Goal: Transaction & Acquisition: Book appointment/travel/reservation

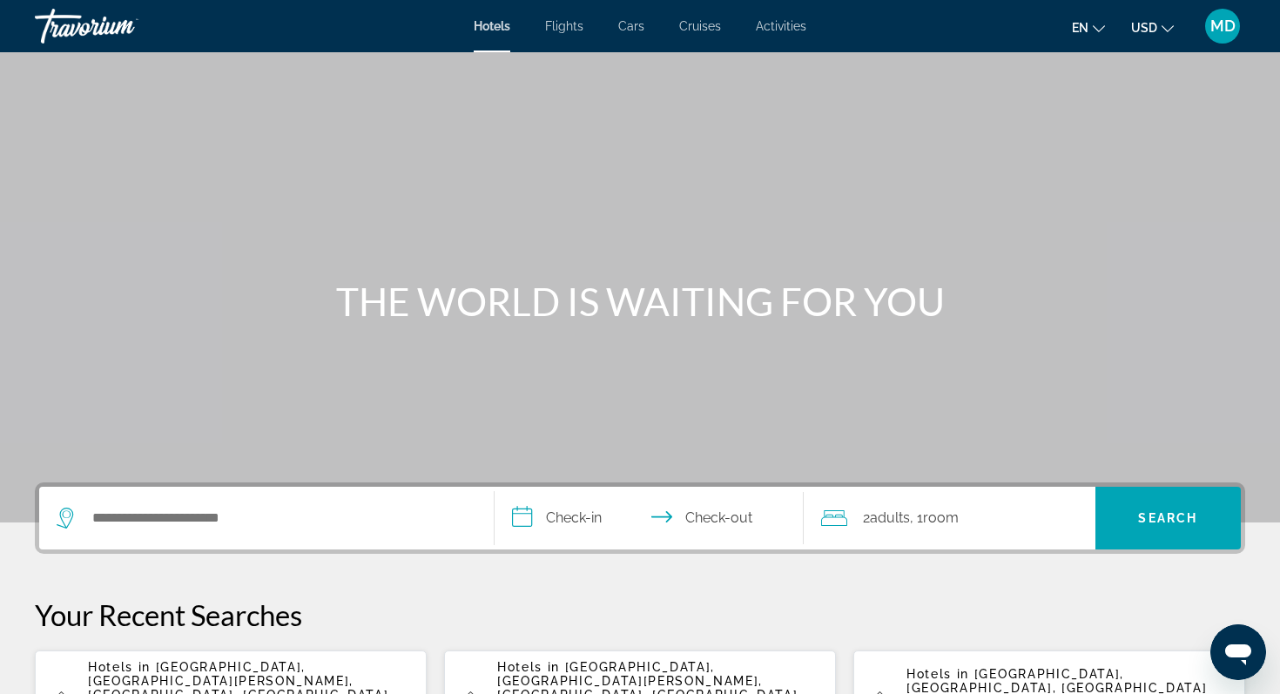
click at [144, 541] on div "Search widget" at bounding box center [267, 518] width 420 height 63
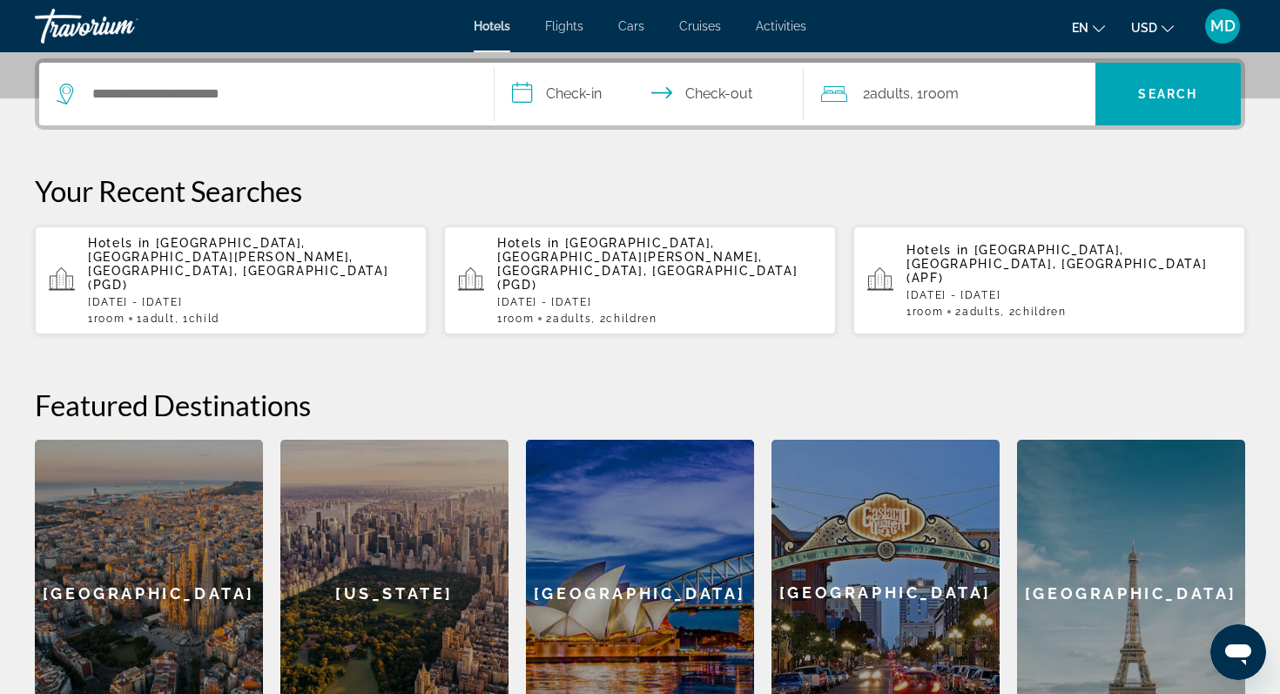
scroll to position [426, 0]
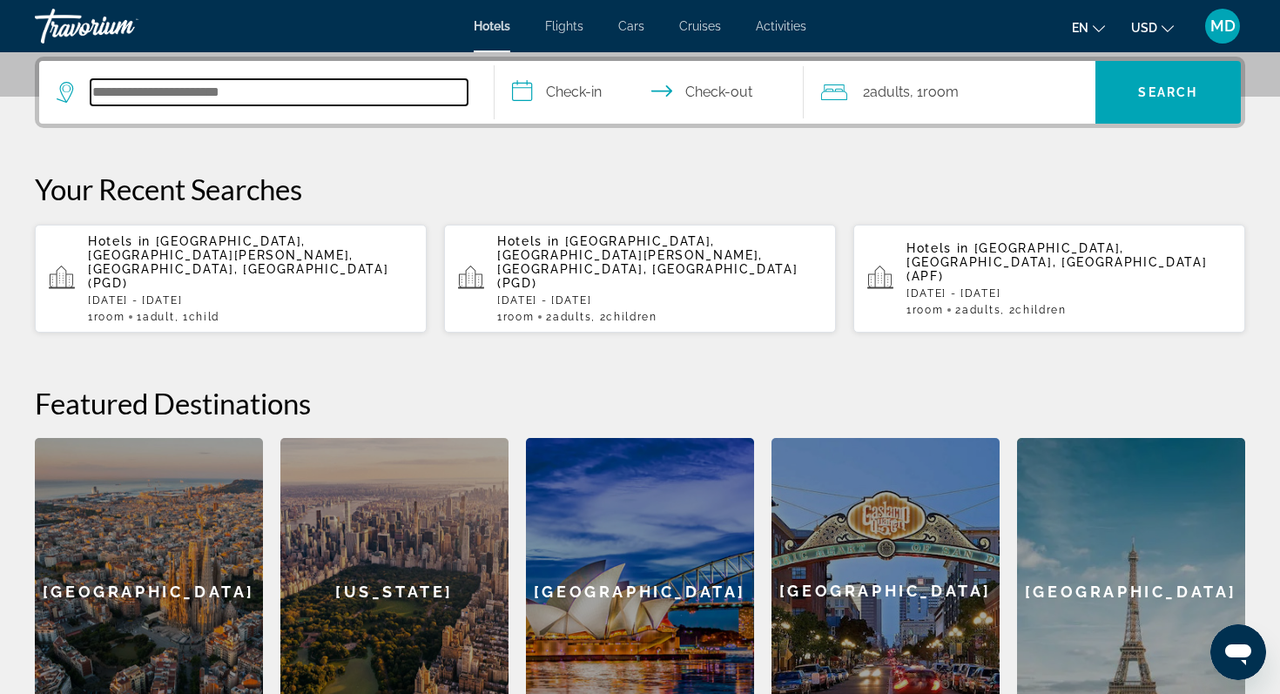
click at [131, 91] on input "Search hotel destination" at bounding box center [279, 92] width 377 height 26
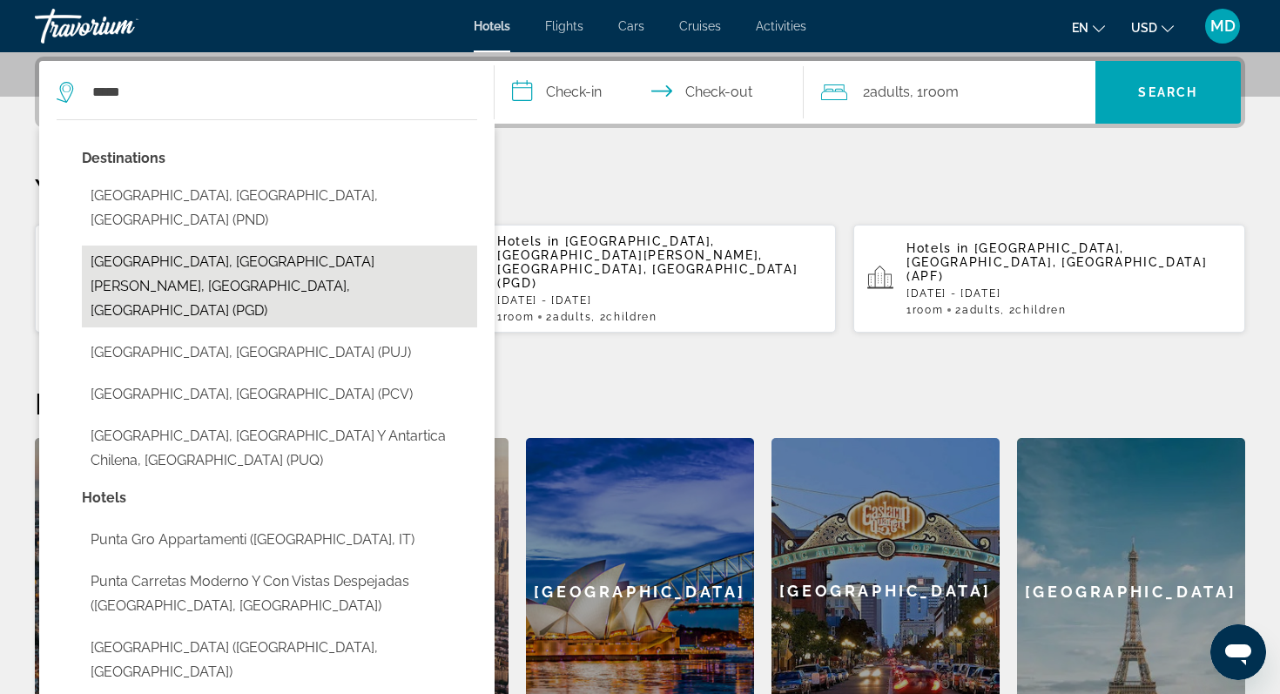
click at [155, 253] on button "[GEOGRAPHIC_DATA], [GEOGRAPHIC_DATA][PERSON_NAME], [GEOGRAPHIC_DATA], [GEOGRAPH…" at bounding box center [279, 287] width 395 height 82
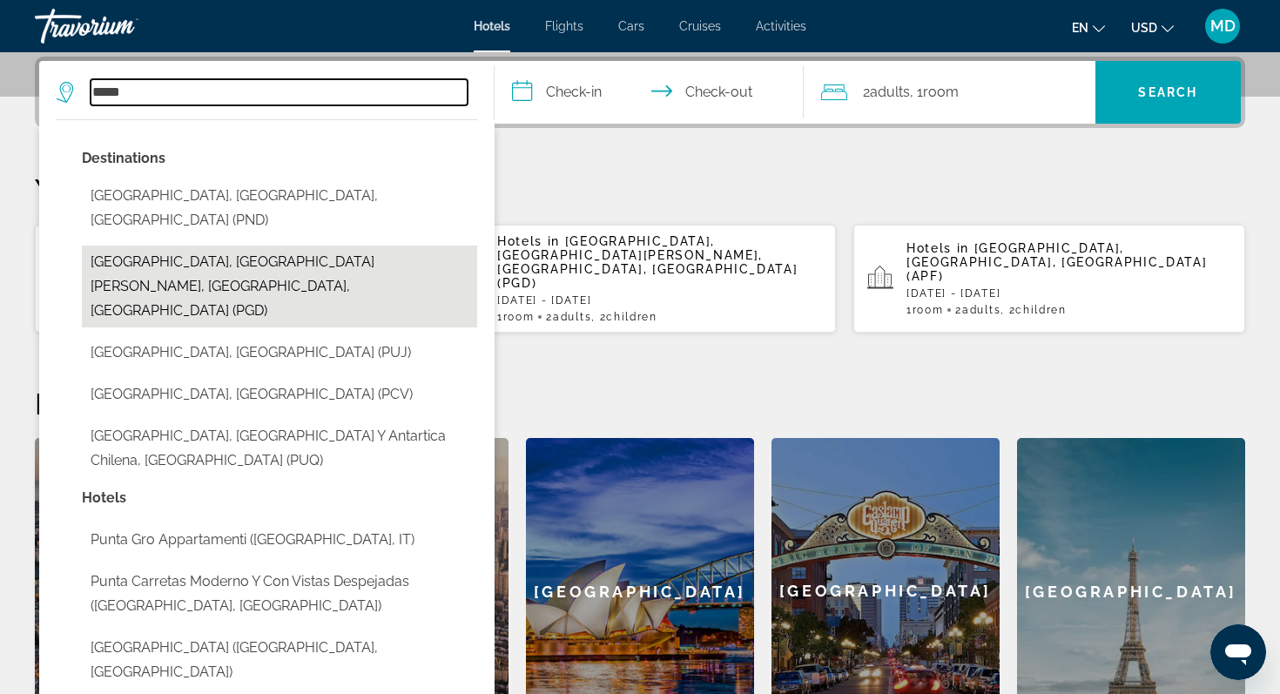
type input "**********"
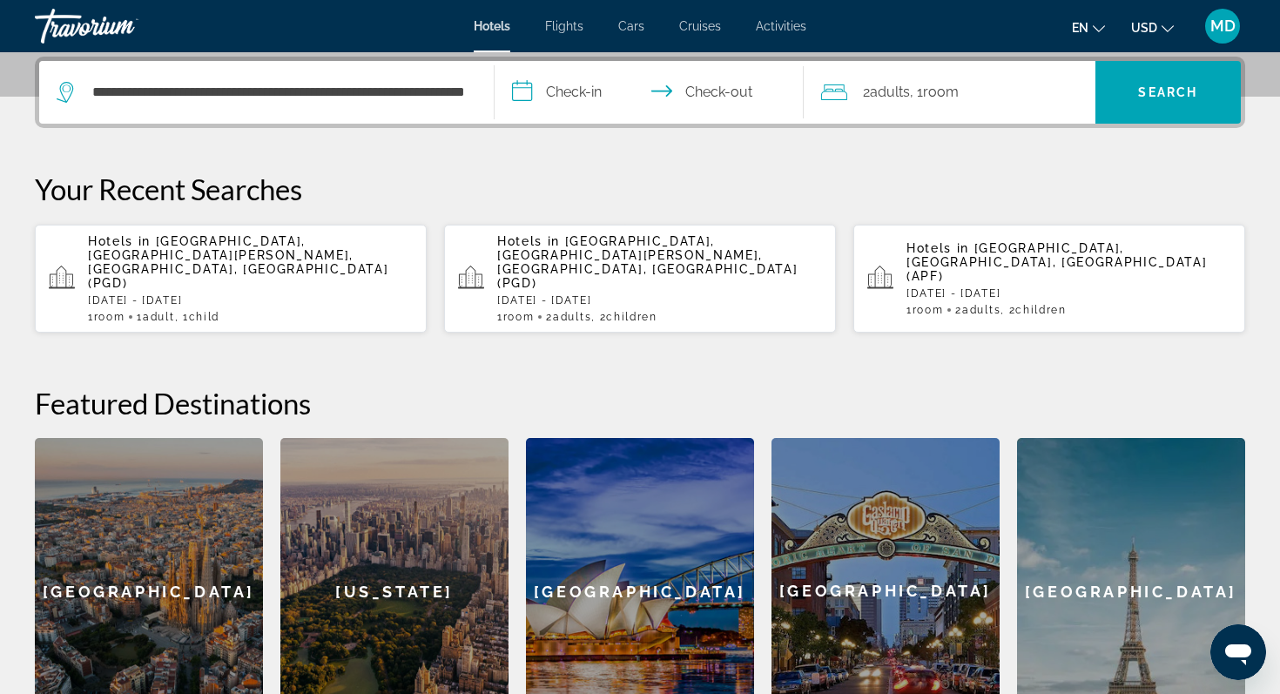
click at [563, 89] on input "**********" at bounding box center [653, 95] width 316 height 68
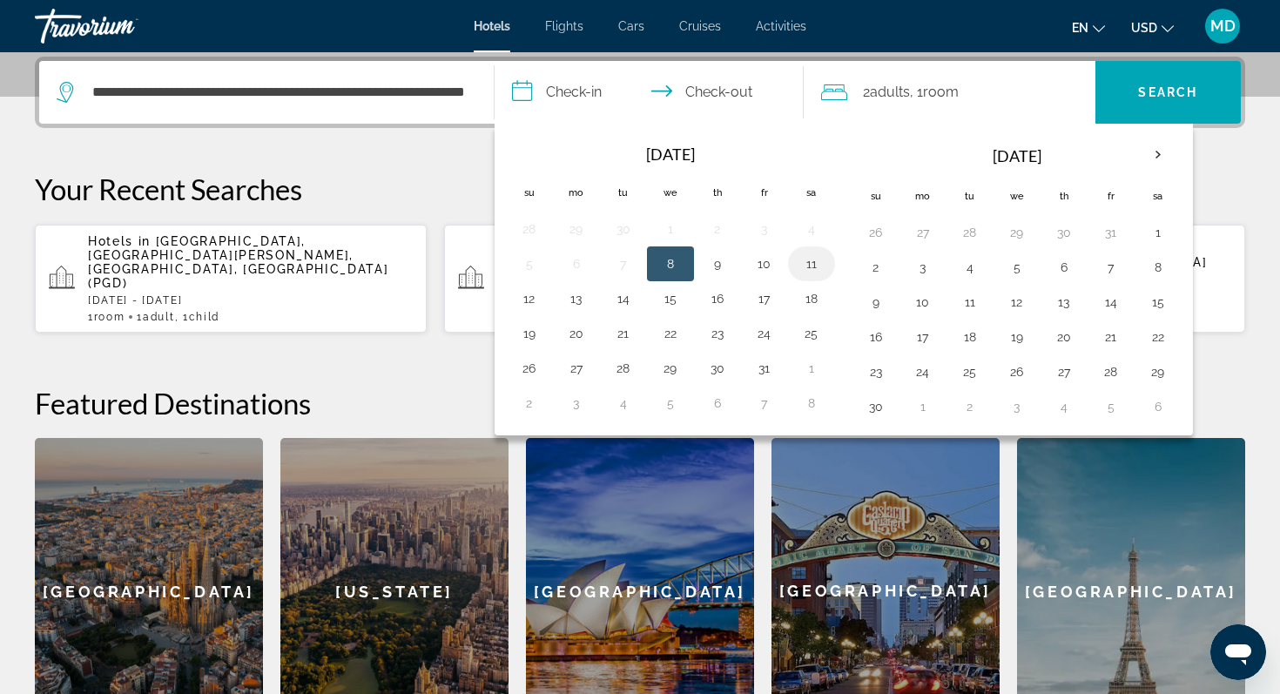
click at [817, 261] on button "11" at bounding box center [812, 264] width 28 height 24
click at [531, 302] on button "12" at bounding box center [530, 299] width 28 height 24
type input "**********"
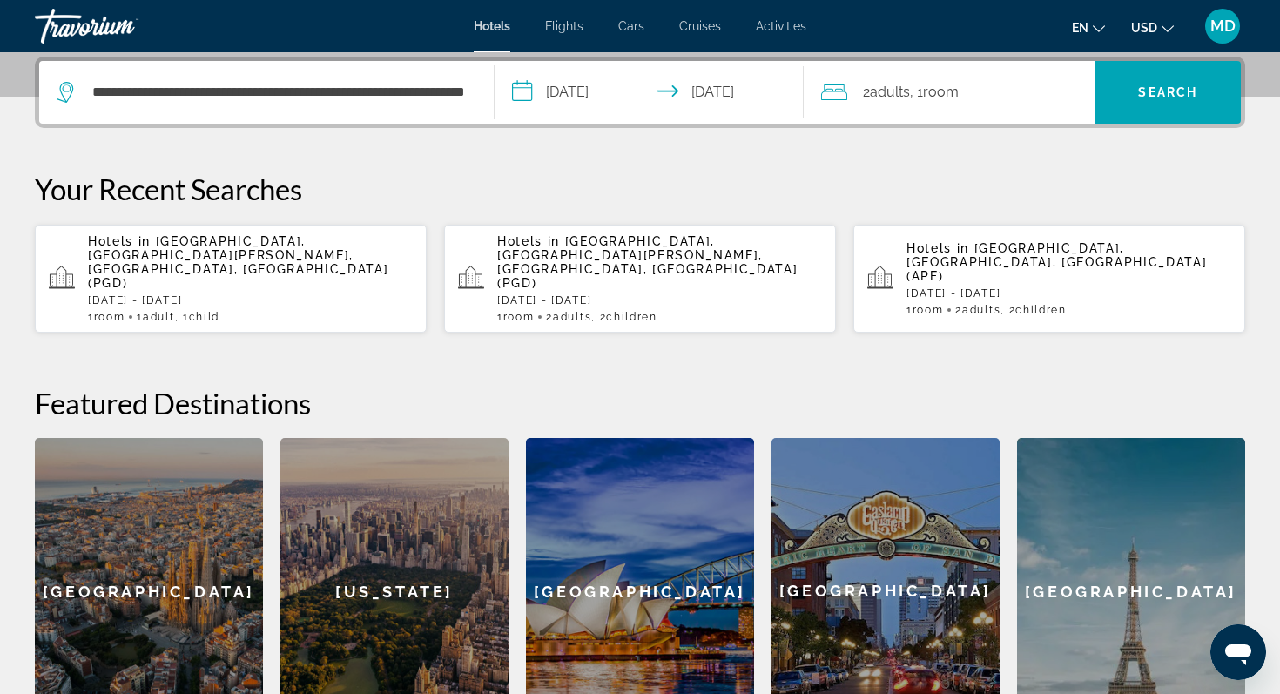
click at [897, 97] on span "Adults" at bounding box center [890, 92] width 40 height 17
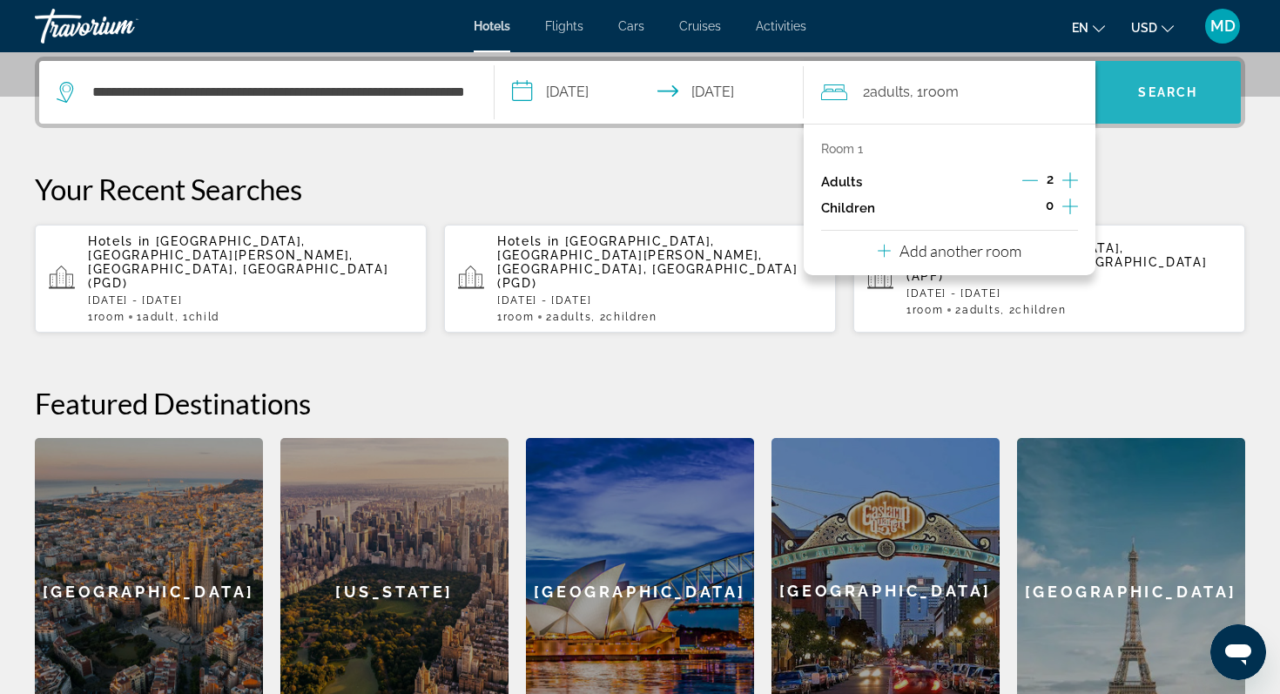
click at [1169, 75] on span "Search" at bounding box center [1169, 92] width 146 height 42
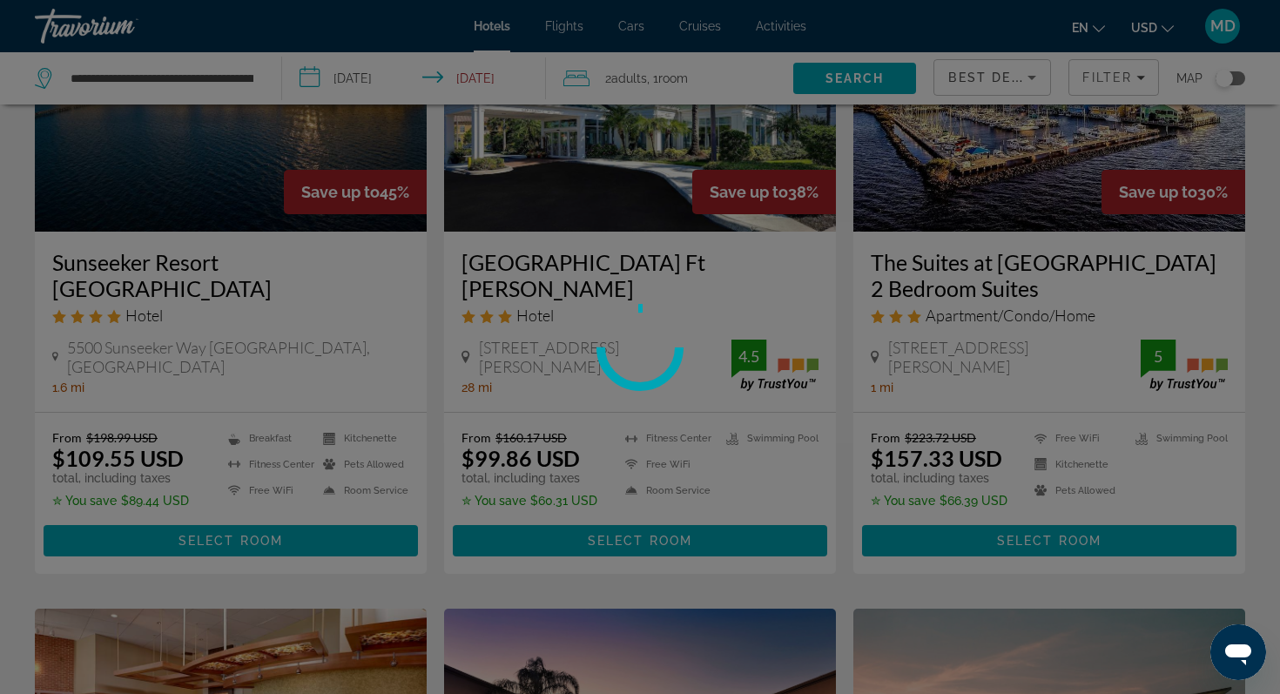
scroll to position [215, 0]
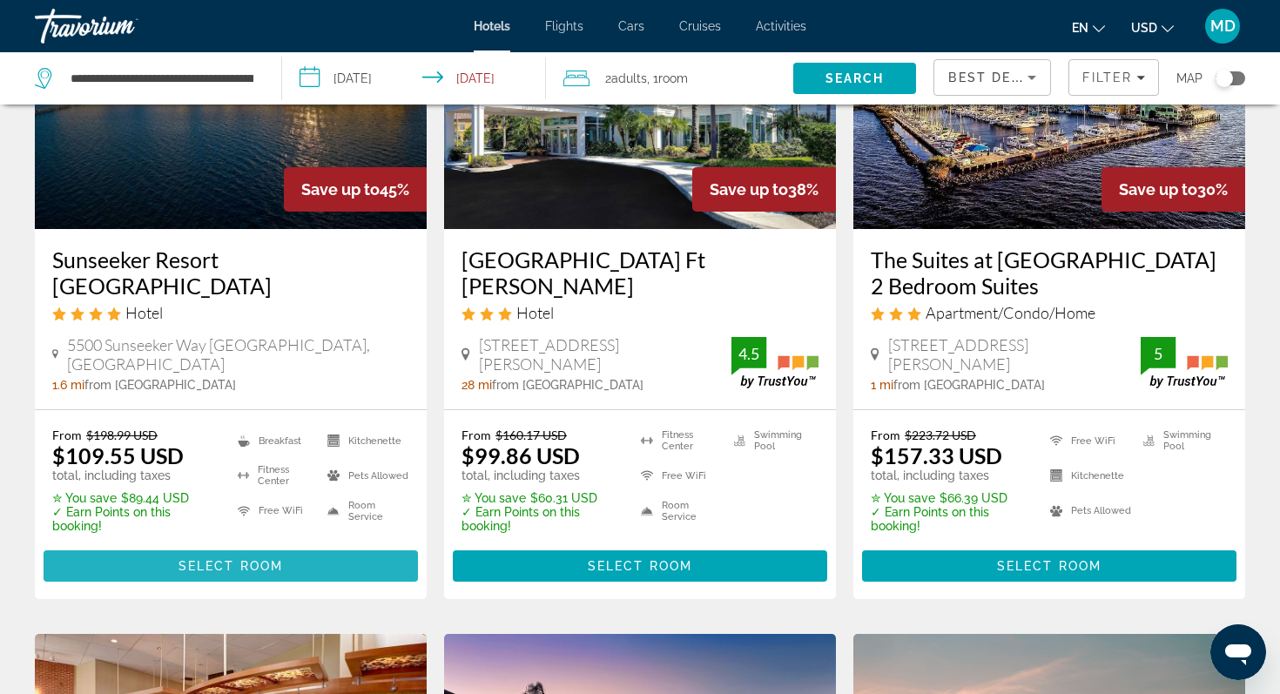
click at [246, 567] on span "Select Room" at bounding box center [231, 566] width 105 height 14
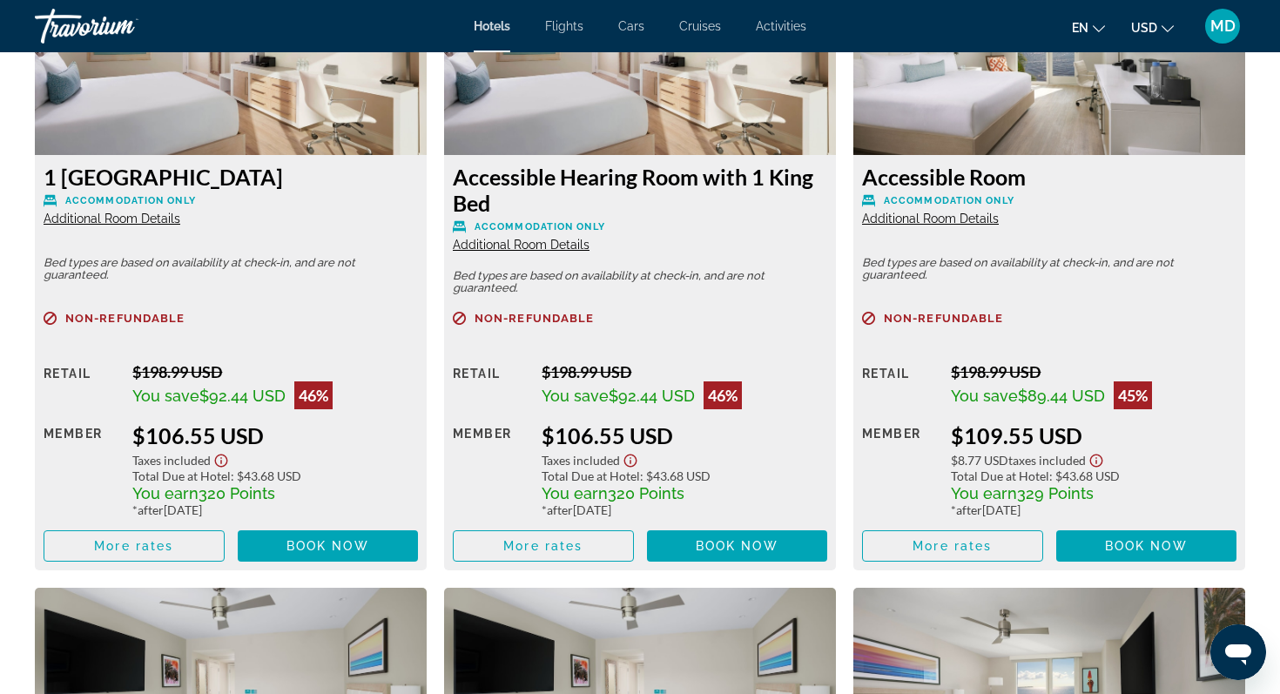
scroll to position [2529, 0]
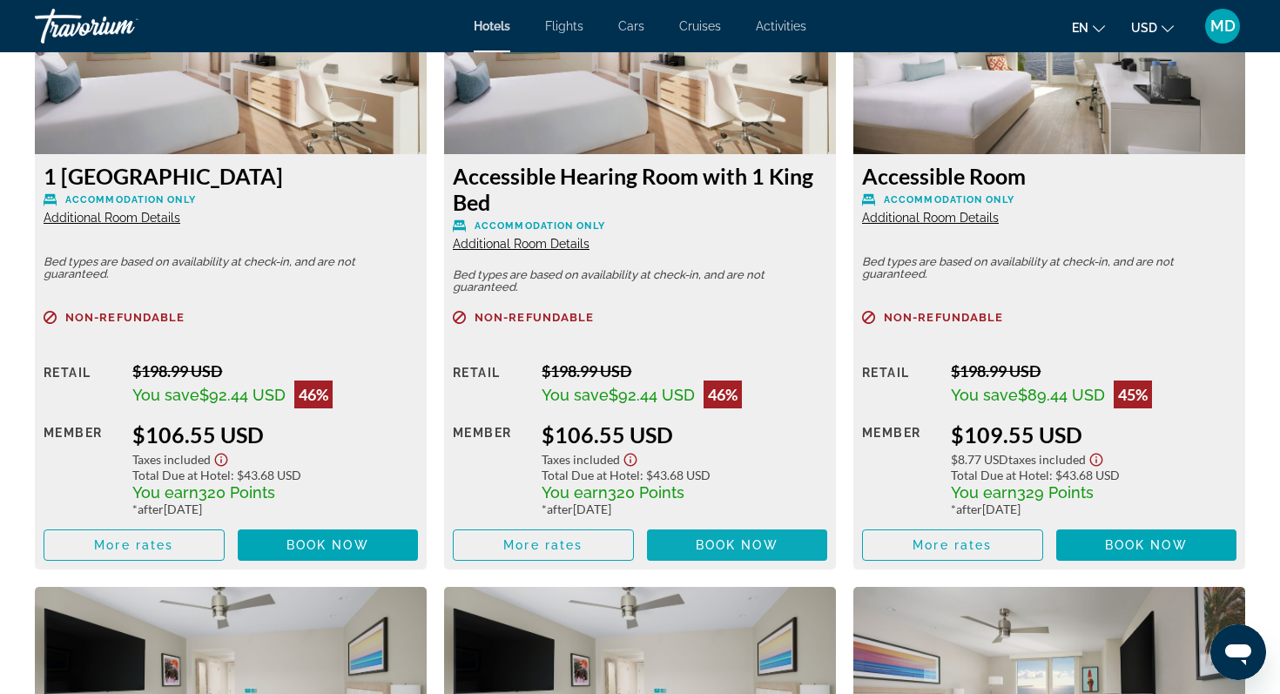
click at [728, 547] on span "Book now" at bounding box center [737, 545] width 83 height 14
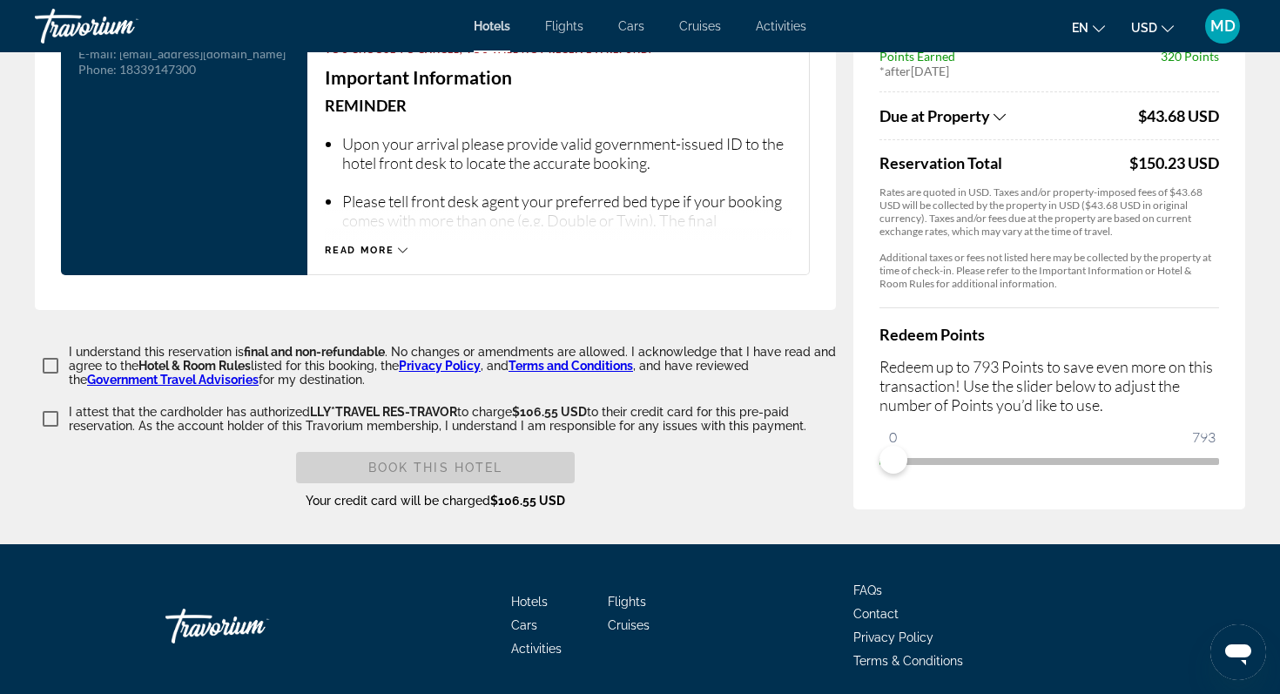
scroll to position [2427, 0]
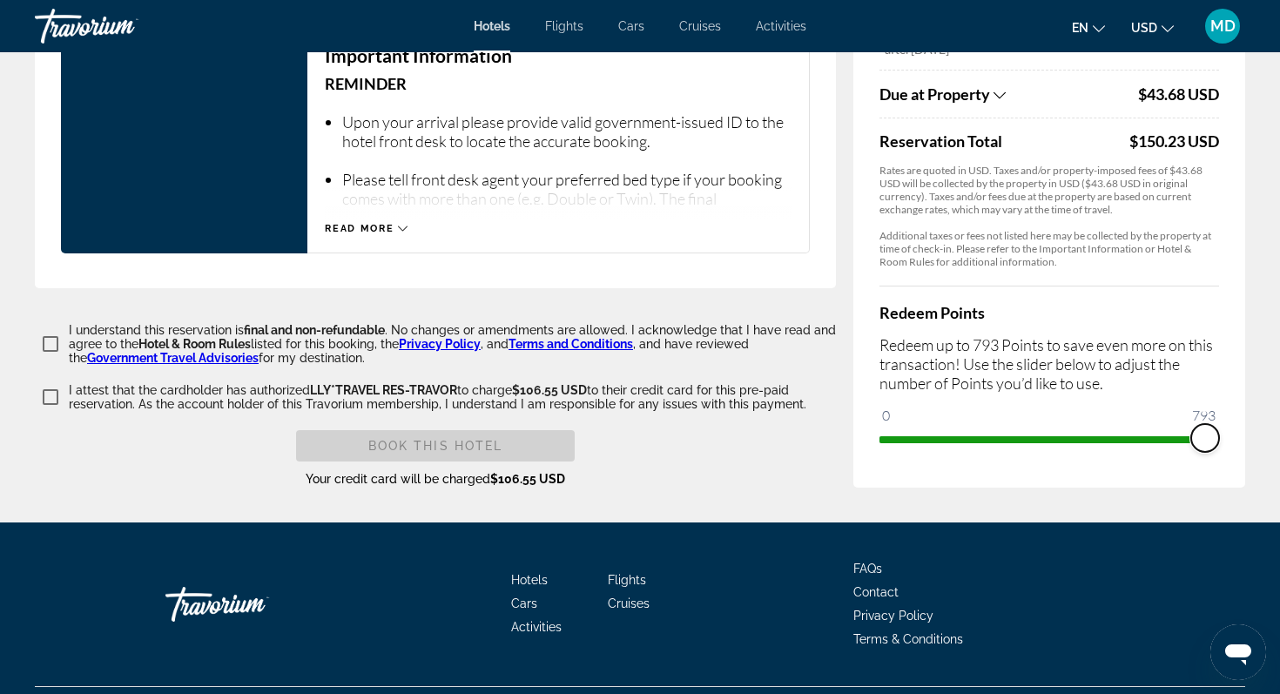
drag, startPoint x: 894, startPoint y: 402, endPoint x: 1232, endPoint y: 391, distance: 338.1
click at [1232, 391] on div "Price Summary Sunseeker Resort [GEOGRAPHIC_DATA] [DATE] - [DATE] - 1 Night Nigh…" at bounding box center [1050, 102] width 392 height 771
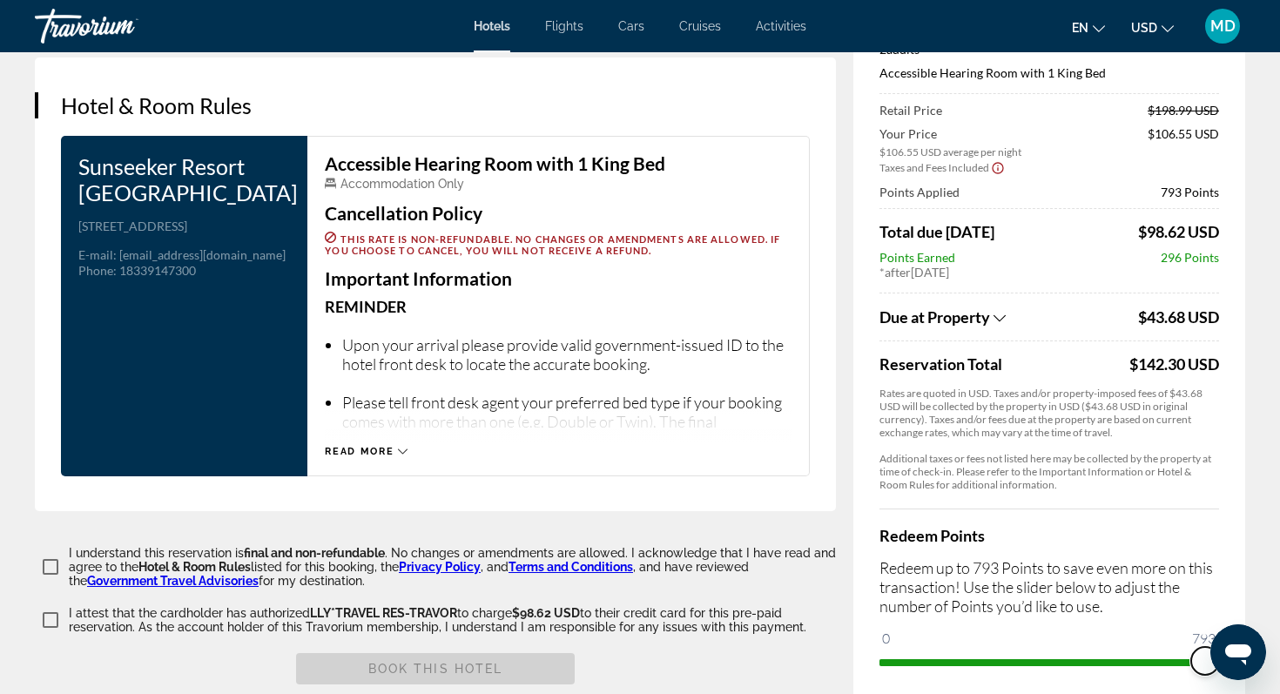
scroll to position [2147, 0]
